Goal: Information Seeking & Learning: Check status

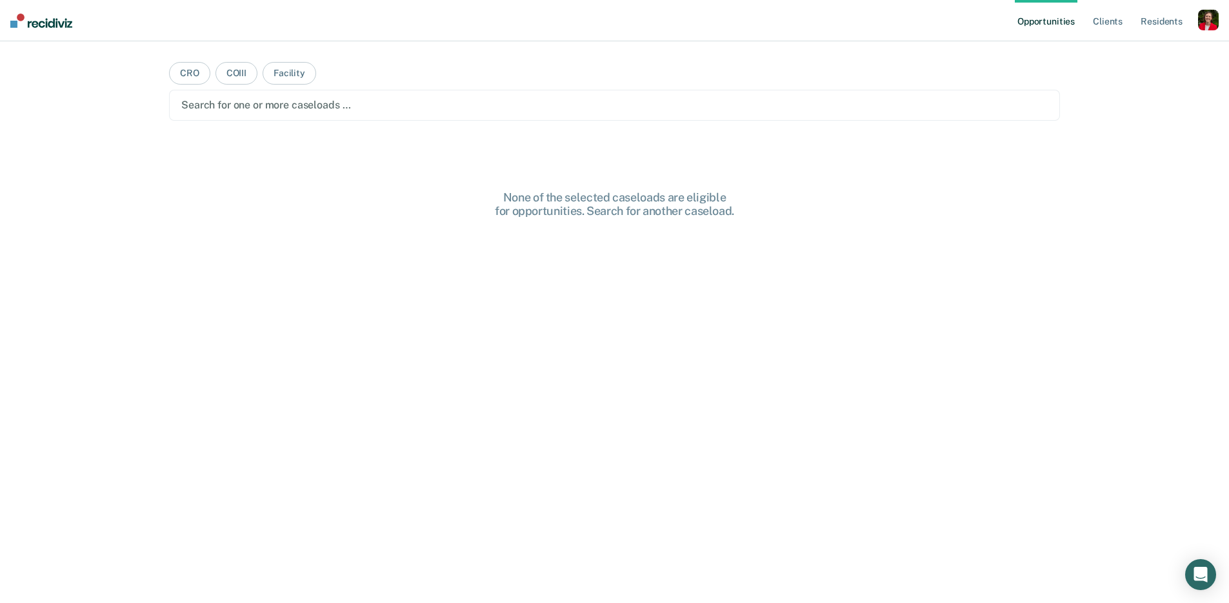
click at [1208, 21] on div "button" at bounding box center [1208, 20] width 21 height 21
click at [1123, 50] on link "Profile" at bounding box center [1157, 52] width 104 height 11
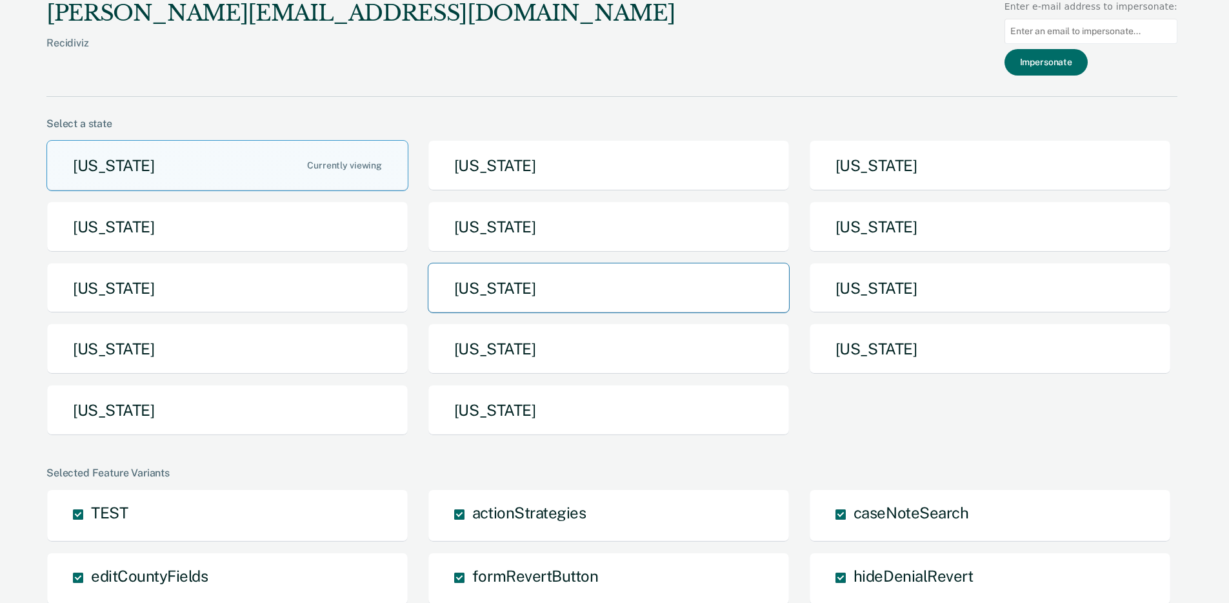
click at [532, 288] on button "Missouri" at bounding box center [609, 288] width 362 height 51
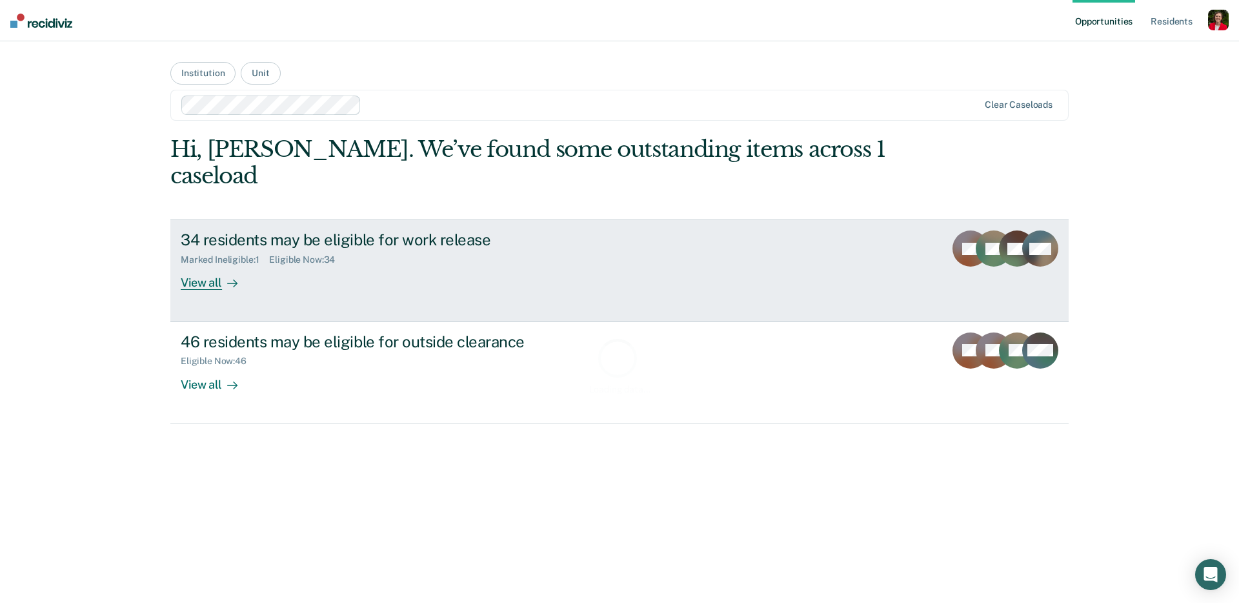
click at [290, 277] on link "34 residents may be eligible for work release Marked Ineligible : 1 Eligible No…" at bounding box center [619, 270] width 898 height 102
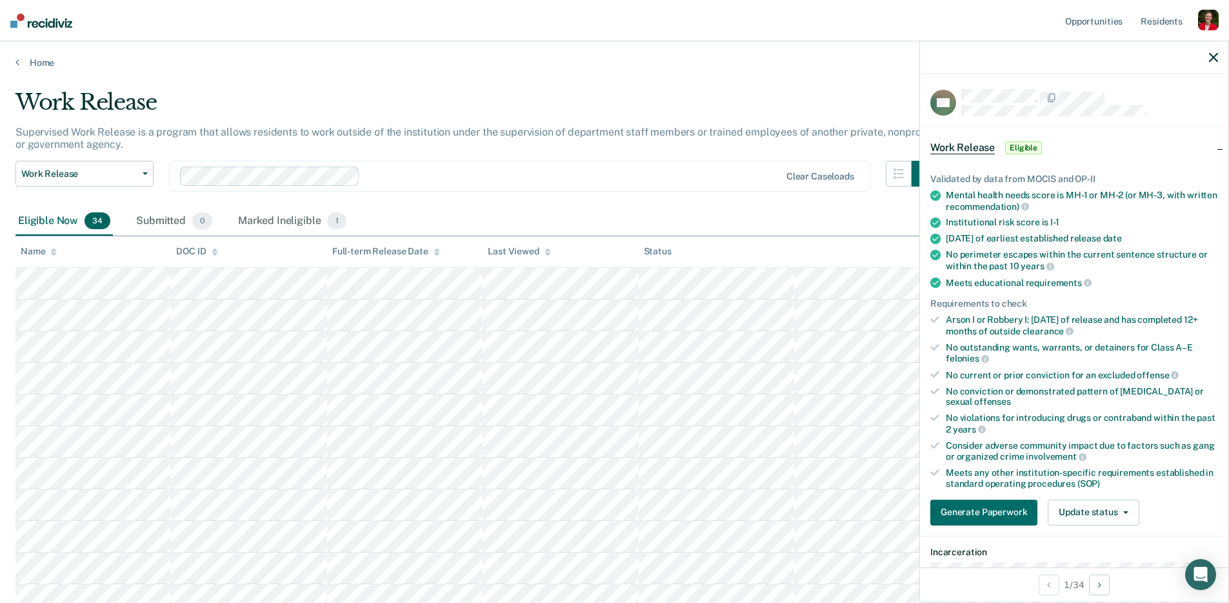
click at [32, 51] on div "Home" at bounding box center [614, 54] width 1229 height 27
click at [38, 60] on link "Home" at bounding box center [614, 63] width 1198 height 12
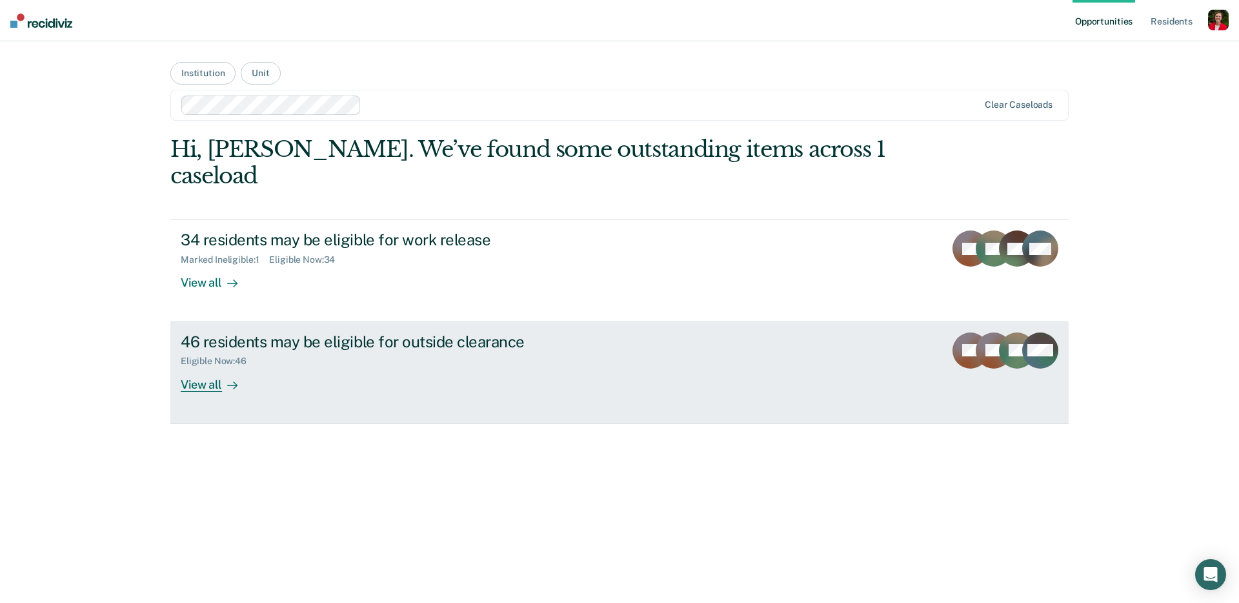
click at [290, 343] on div "46 residents may be eligible for outside clearance Eligible Now : 46 View all" at bounding box center [423, 361] width 484 height 59
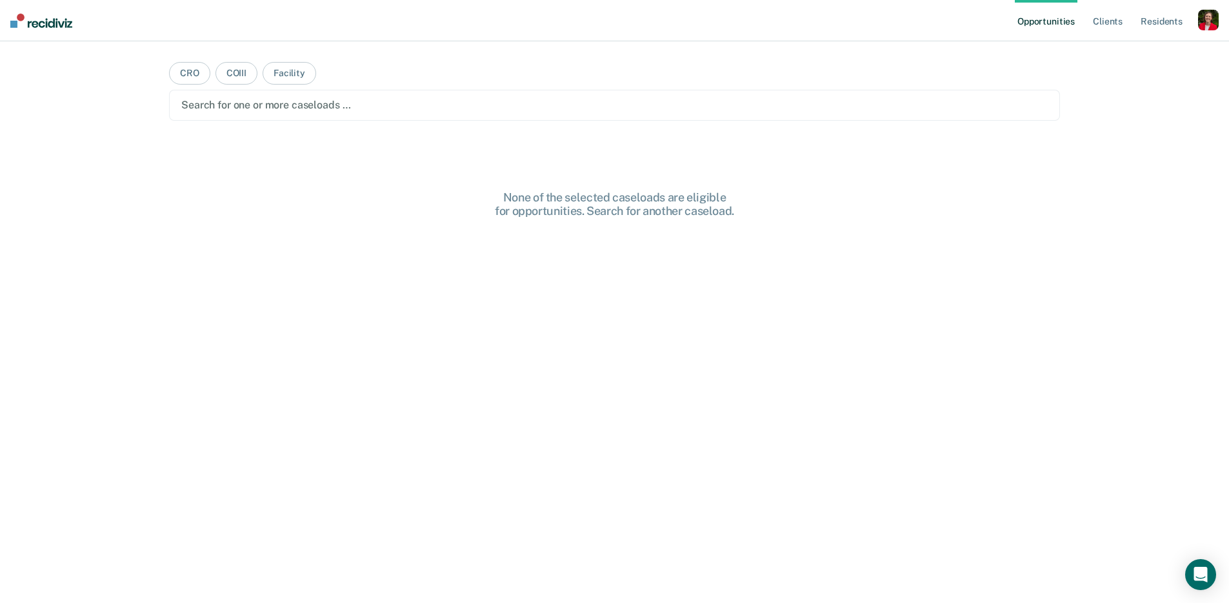
click at [1216, 19] on div "button" at bounding box center [1208, 20] width 21 height 21
click at [1114, 55] on link "Profile" at bounding box center [1157, 52] width 104 height 11
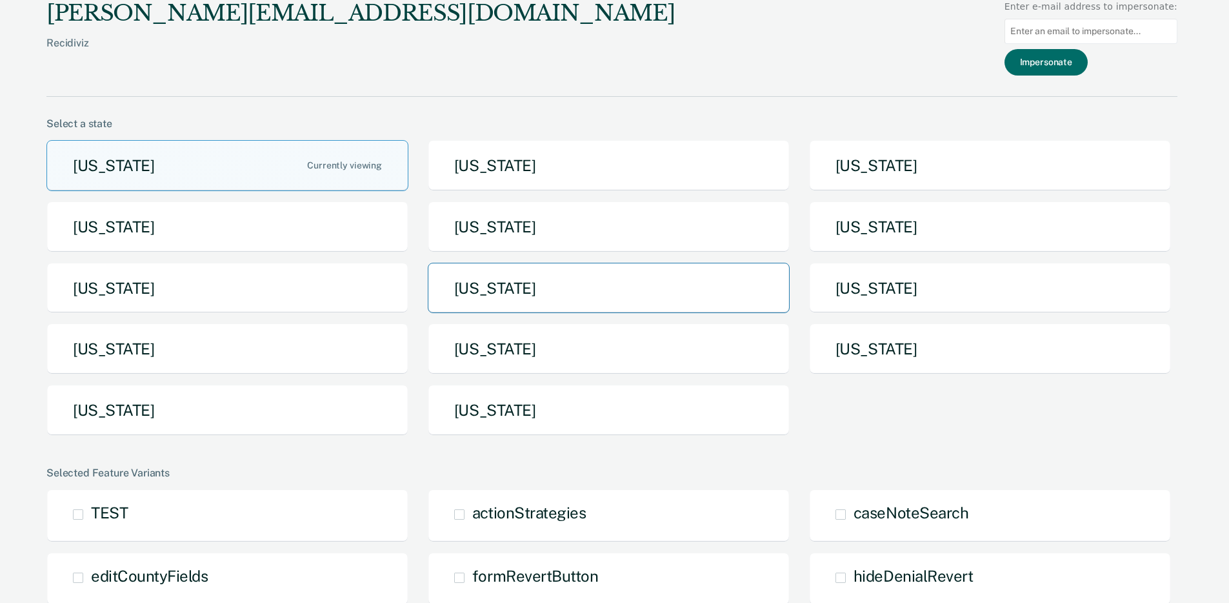
click at [608, 301] on button "[US_STATE]" at bounding box center [609, 288] width 362 height 51
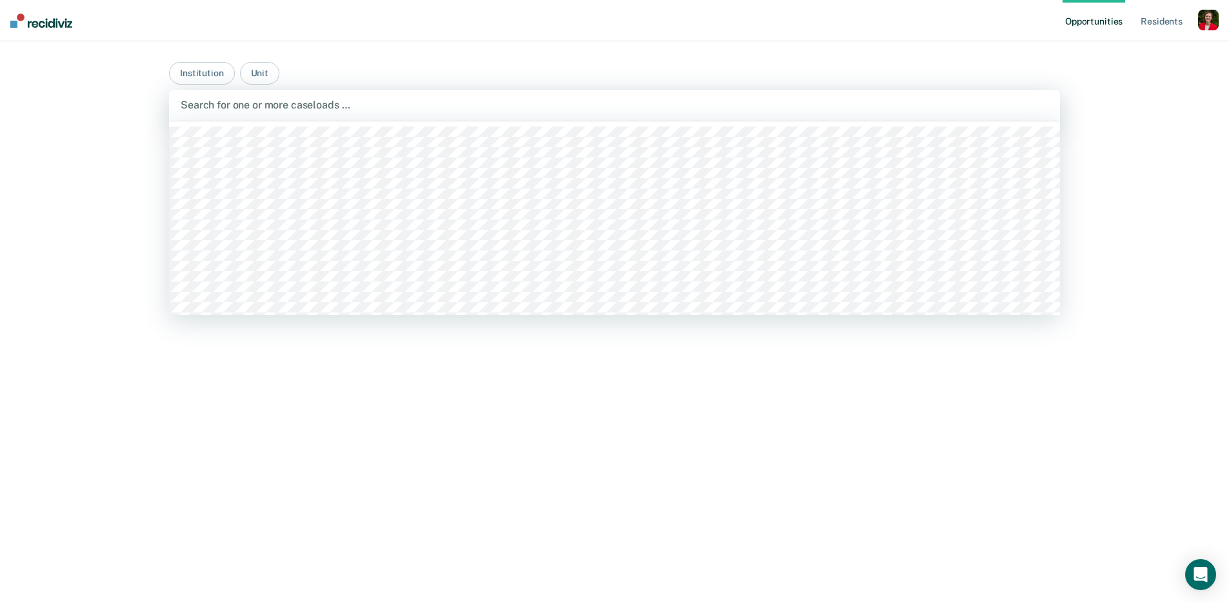
click at [242, 103] on div at bounding box center [615, 104] width 868 height 15
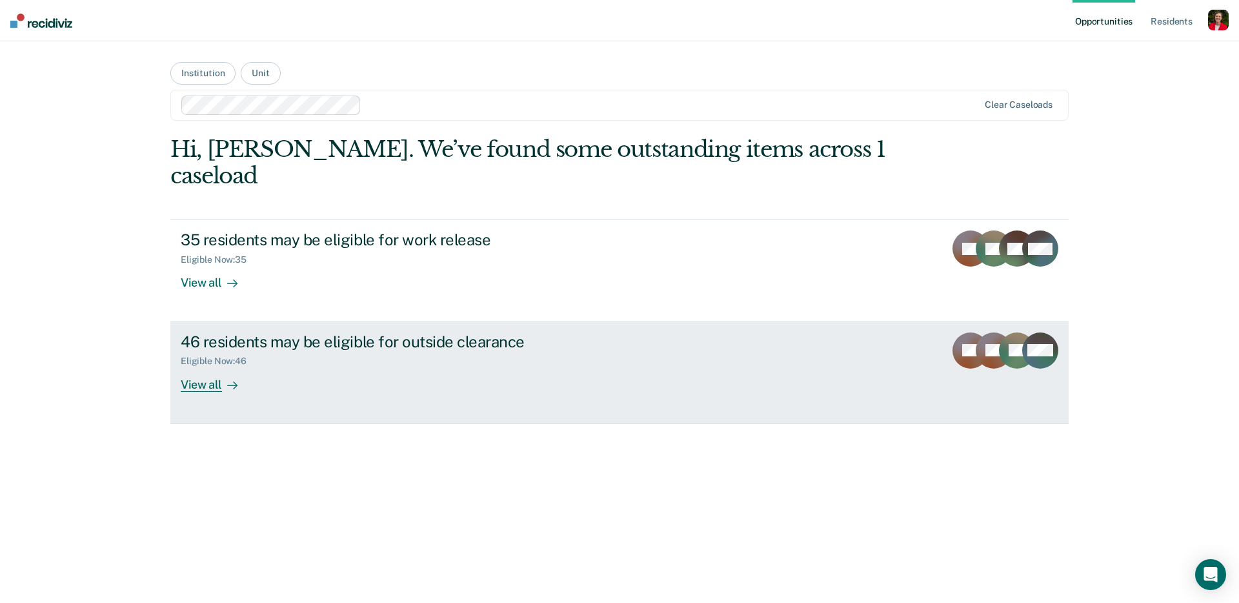
click at [297, 344] on div "46 residents may be eligible for outside clearance Eligible Now : 46 View all" at bounding box center [423, 361] width 484 height 59
